Goal: Information Seeking & Learning: Learn about a topic

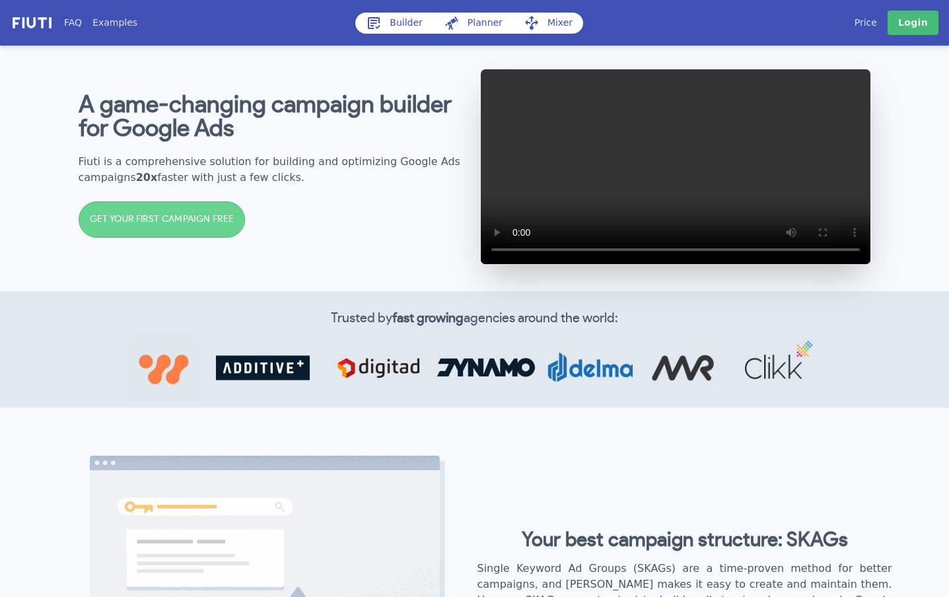
click at [867, 19] on link "Price" at bounding box center [866, 23] width 22 height 14
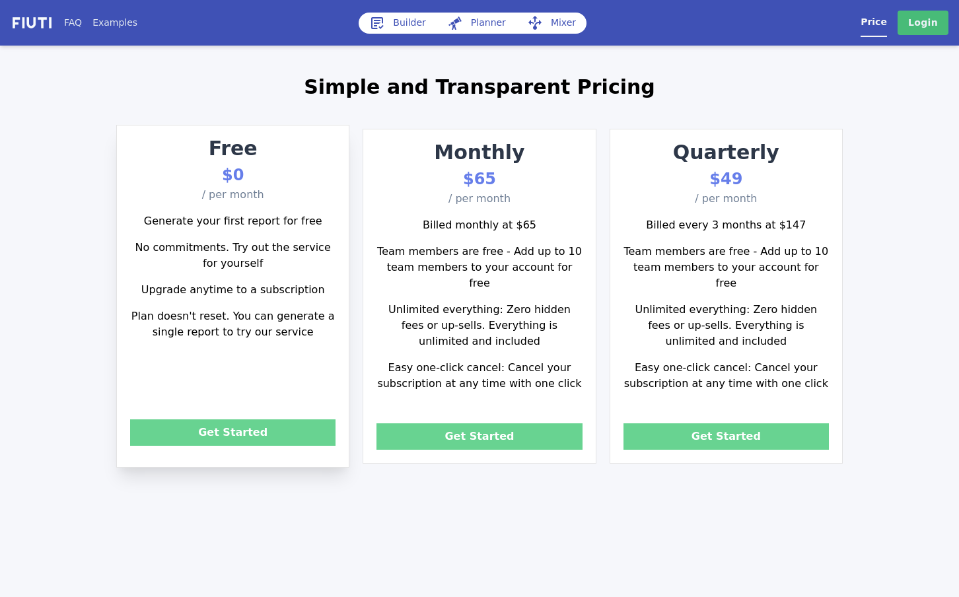
drag, startPoint x: 283, startPoint y: 147, endPoint x: 281, endPoint y: 157, distance: 10.1
click at [281, 157] on p "Free" at bounding box center [233, 148] width 232 height 30
click at [355, 135] on div "Free $0 / per month Generate your first report for free No commitments. Try out…" at bounding box center [480, 296] width 740 height 363
drag, startPoint x: 668, startPoint y: 180, endPoint x: 770, endPoint y: 173, distance: 101.9
click at [770, 173] on p "$49" at bounding box center [726, 179] width 232 height 24
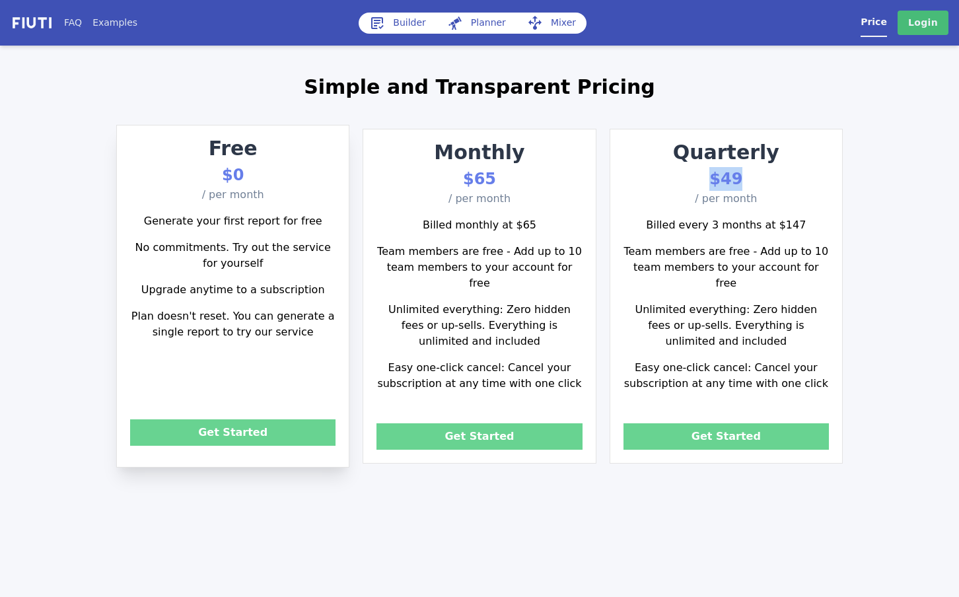
click at [639, 172] on p "$49" at bounding box center [726, 179] width 232 height 24
click at [40, 30] on img at bounding box center [32, 22] width 43 height 15
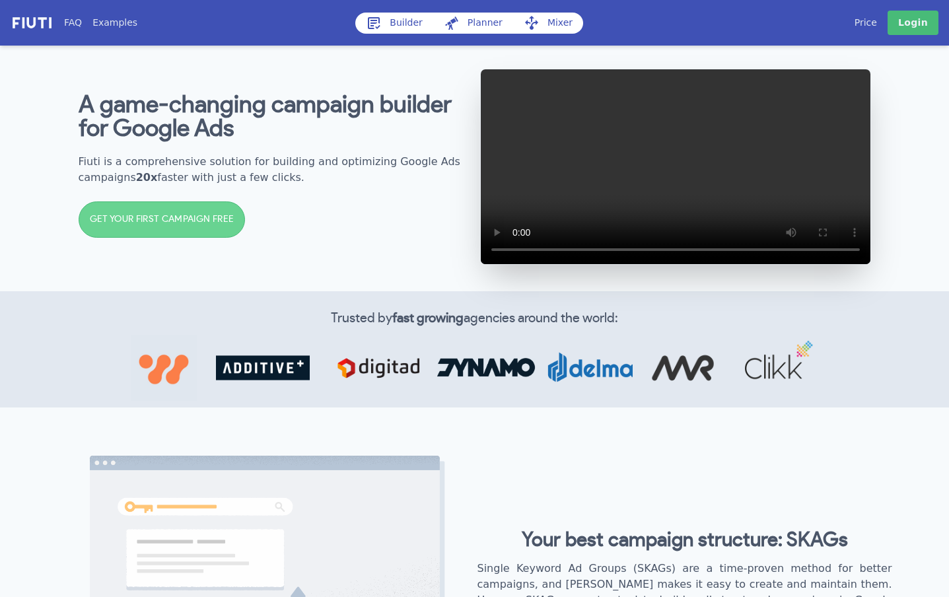
click at [282, 112] on b "A game-changing campaign builder for Google Ads" at bounding box center [265, 117] width 373 height 48
click at [376, 155] on div "A game-changing campaign builder for Google Ads Fiuti is a comprehensive soluti…" at bounding box center [274, 167] width 391 height 174
click at [321, 186] on h2 "Fiuti is a comprehensive solution for building and optimizing Google Ads campai…" at bounding box center [274, 170] width 391 height 32
click at [331, 205] on div "A game-changing campaign builder for Google Ads Fiuti is a comprehensive soluti…" at bounding box center [274, 167] width 391 height 174
click at [188, 63] on div "A game-changing campaign builder for Google Ads Fiuti is a comprehensive soluti…" at bounding box center [475, 166] width 846 height 249
